Goal: Information Seeking & Learning: Find specific fact

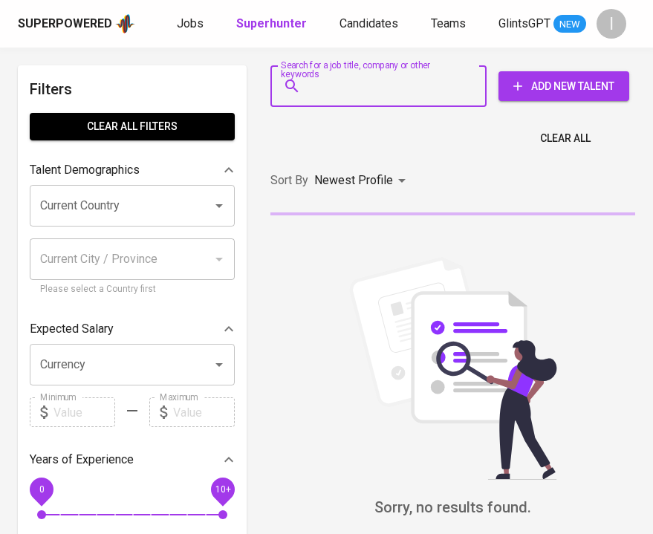
click at [421, 99] on input "Search for a job title, company or other keywords" at bounding box center [382, 86] width 151 height 28
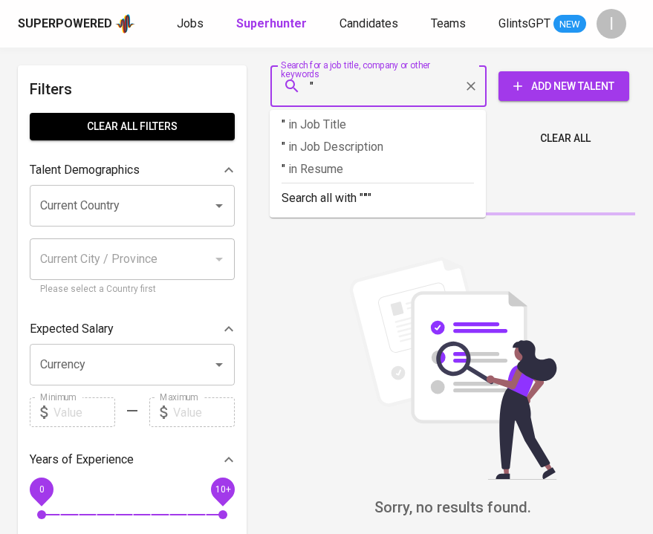
paste input "Central [PERSON_NAME] Nusantara"
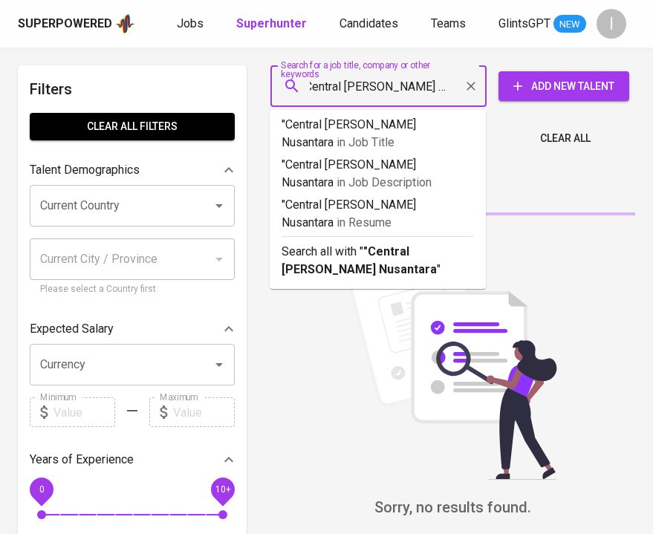
type input ""Central [PERSON_NAME] Nusantara""
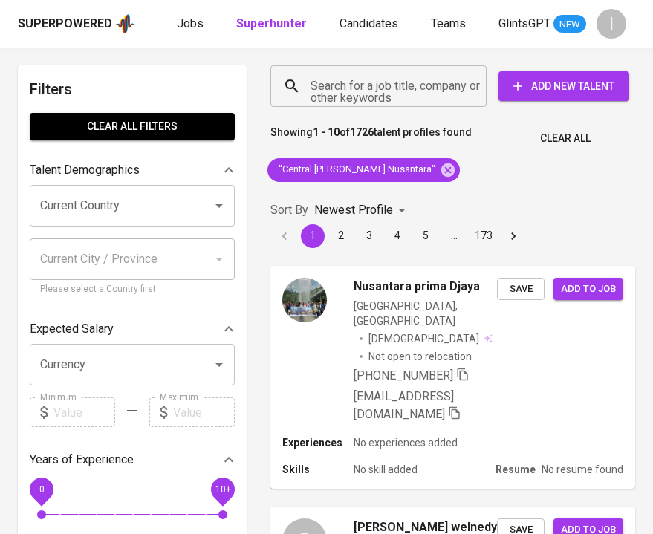
click at [291, 201] on p "Sort By" at bounding box center [289, 210] width 38 height 18
click at [328, 210] on p "Newest Profile" at bounding box center [353, 210] width 79 height 18
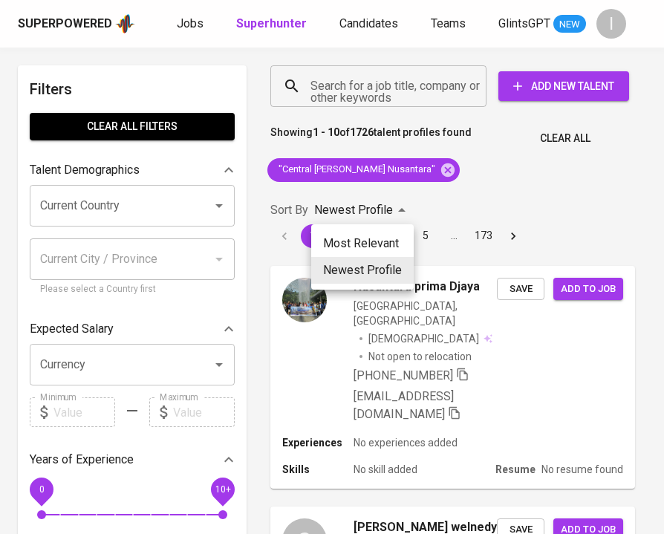
click at [336, 243] on li "Most Relevant" at bounding box center [362, 243] width 102 height 27
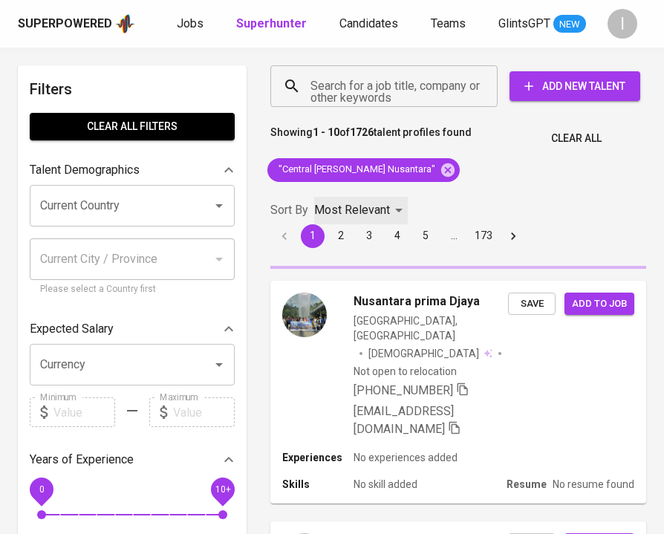
type input "MOST_RELEVANT"
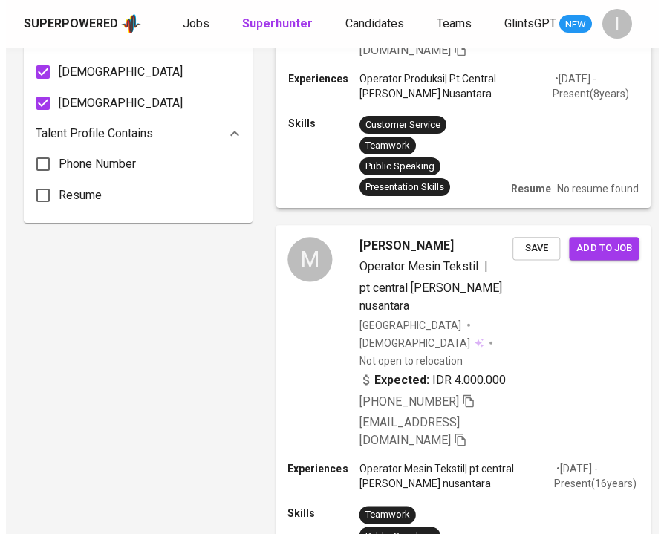
scroll to position [1081, 0]
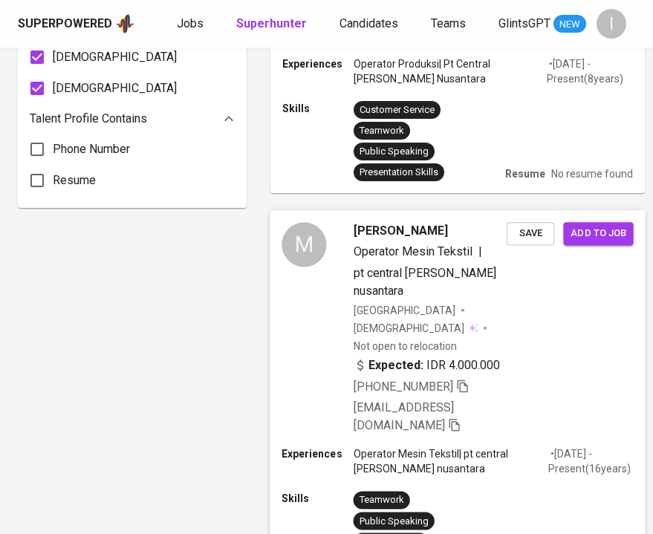
click at [523, 303] on div "M mia desiyanti Operator Mesin Tekstil | pt central [PERSON_NAME] nusantara [GE…" at bounding box center [458, 328] width 376 height 236
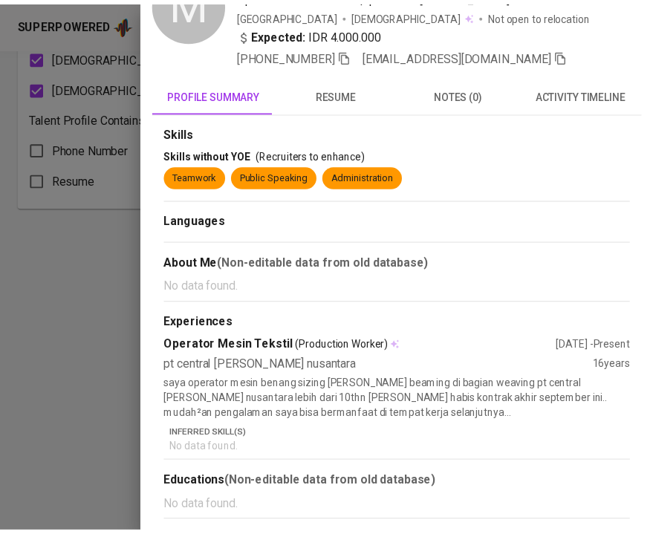
scroll to position [0, 0]
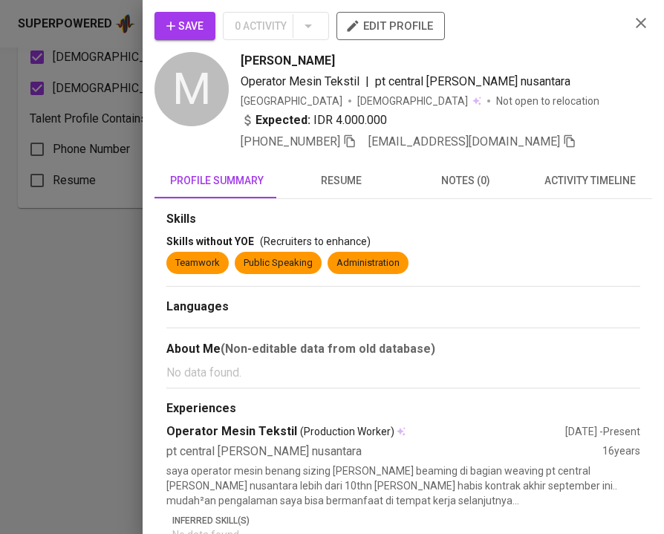
click at [632, 22] on icon "button" at bounding box center [641, 23] width 18 height 18
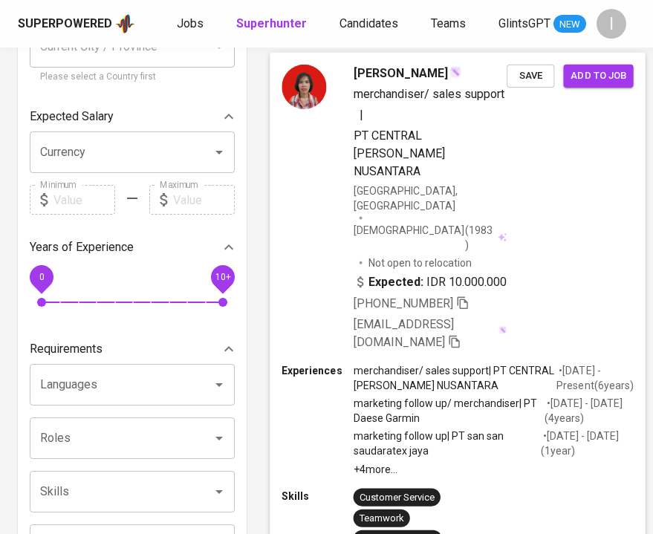
scroll to position [197, 0]
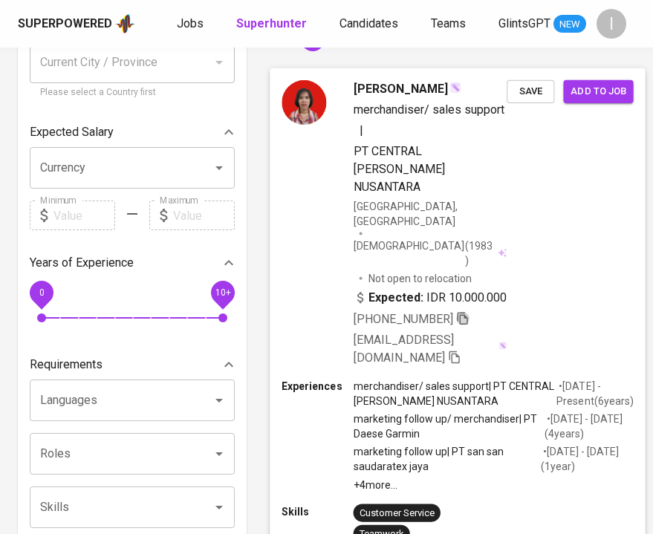
click at [466, 311] on icon "button" at bounding box center [462, 317] width 13 height 13
